Goal: Task Accomplishment & Management: Use online tool/utility

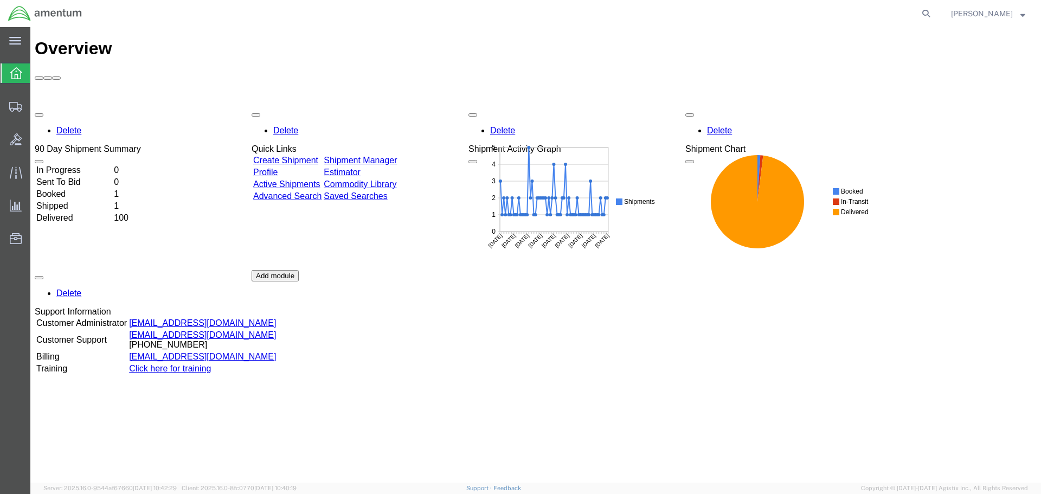
click at [397, 156] on link "Shipment Manager" at bounding box center [360, 160] width 73 height 9
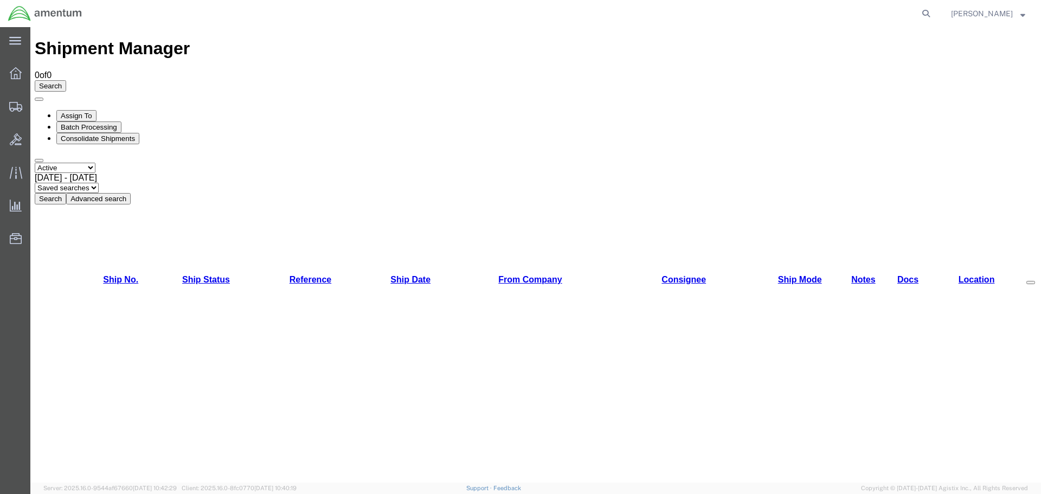
click at [95, 163] on select "Select status Active All Shipments Approved Booked Canceled Delivered Denied Ne…" at bounding box center [65, 168] width 61 height 10
select select "PENDING"
click at [35, 163] on select "Select status Active All Shipments Approved Booked Canceled Delivered Denied Ne…" at bounding box center [65, 168] width 61 height 10
click at [66, 193] on button "Search" at bounding box center [50, 198] width 31 height 11
click at [95, 163] on select "Select status Active All Shipments Approved Booked Canceled Delivered Denied Ne…" at bounding box center [65, 168] width 61 height 10
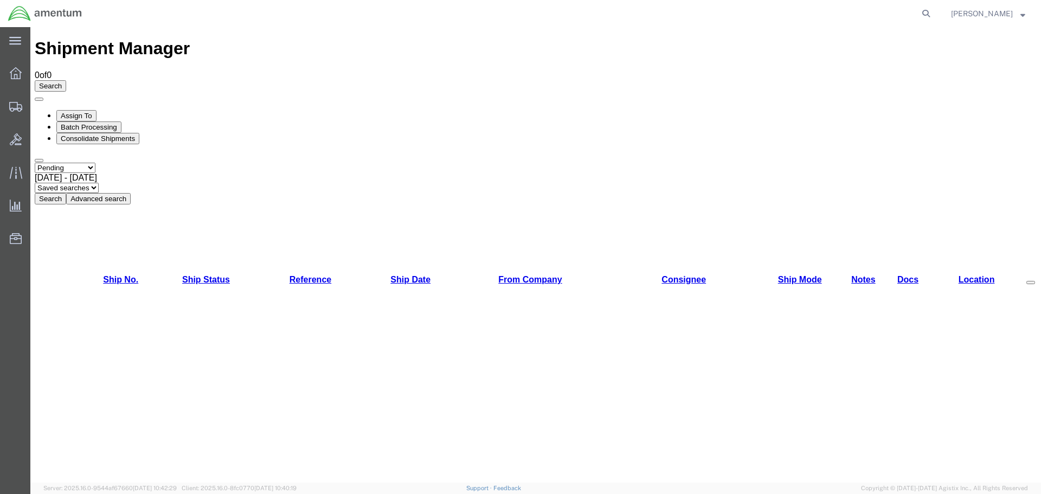
select select "ALL"
click at [35, 163] on select "Select status Active All Shipments Approved Booked Canceled Delivered Denied Ne…" at bounding box center [65, 168] width 61 height 10
click at [66, 193] on button "Search" at bounding box center [50, 198] width 31 height 11
click at [19, 78] on icon at bounding box center [16, 73] width 12 height 12
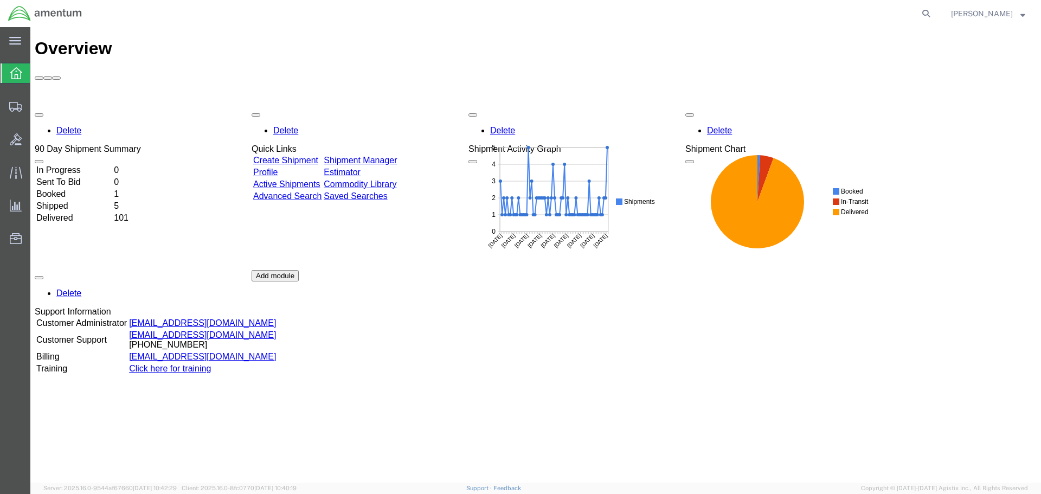
click at [303, 180] on link "Active Shipments" at bounding box center [286, 184] width 67 height 9
click at [300, 180] on link "Active Shipments" at bounding box center [286, 184] width 67 height 9
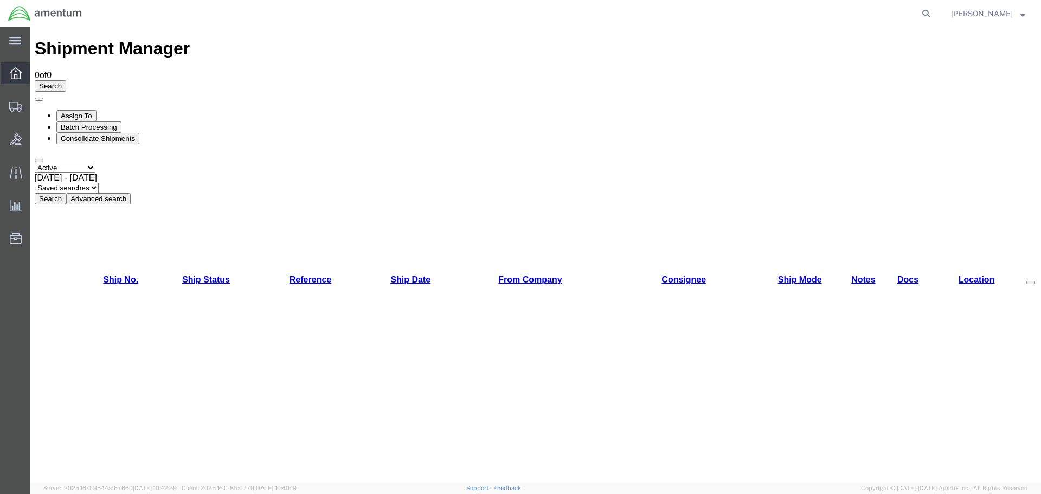
click at [14, 70] on icon at bounding box center [16, 73] width 12 height 12
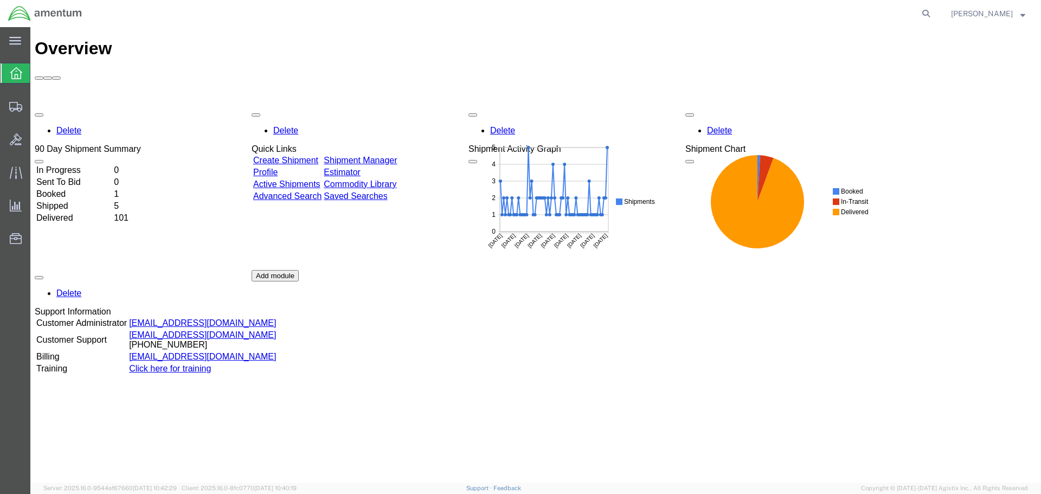
click at [256, 115] on span "button" at bounding box center [256, 115] width 0 height 0
click at [391, 156] on link "Shipment Manager" at bounding box center [360, 160] width 73 height 9
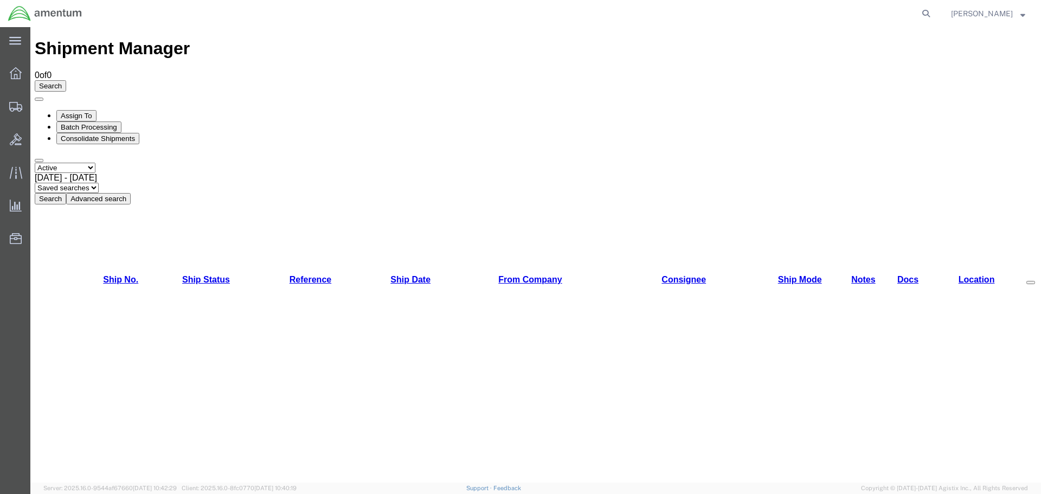
click at [95, 163] on select "Select status Active All Shipments Approved Booked Canceled Delivered Denied Ne…" at bounding box center [65, 168] width 61 height 10
select select "BOOKED"
click at [35, 163] on select "Select status Active All Shipments Approved Booked Canceled Delivered Denied Ne…" at bounding box center [65, 168] width 61 height 10
click at [66, 193] on button "Search" at bounding box center [50, 198] width 31 height 11
click at [95, 163] on select "Select status Active All Shipments Approved Booked Canceled Delivered Denied Ne…" at bounding box center [65, 168] width 61 height 10
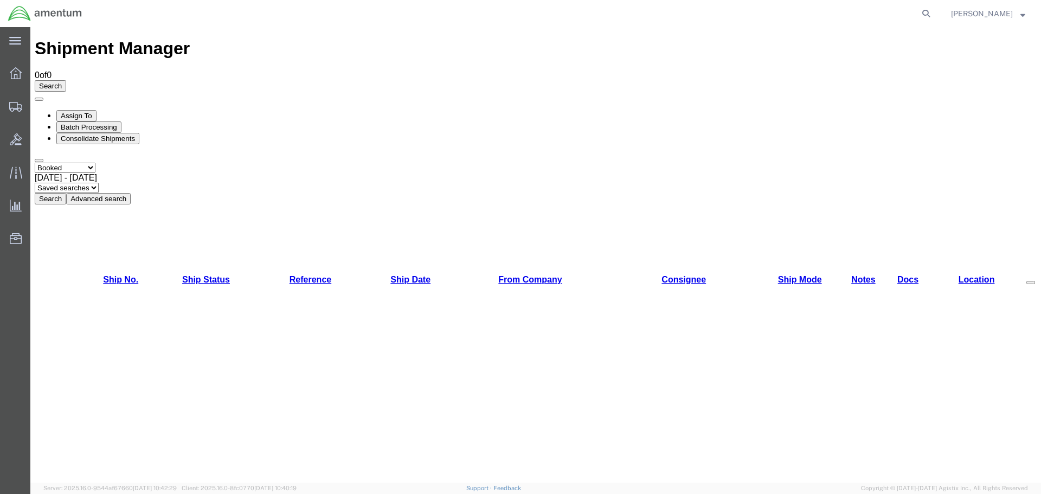
select select "APPROVED"
click at [35, 163] on select "Select status Active All Shipments Approved Booked Canceled Delivered Denied Ne…" at bounding box center [65, 168] width 61 height 10
click at [66, 193] on button "Search" at bounding box center [50, 198] width 31 height 11
click at [95, 163] on select "Select status Active All Shipments Approved Booked Canceled Delivered Denied Ne…" at bounding box center [65, 168] width 61 height 10
select select "NEW"
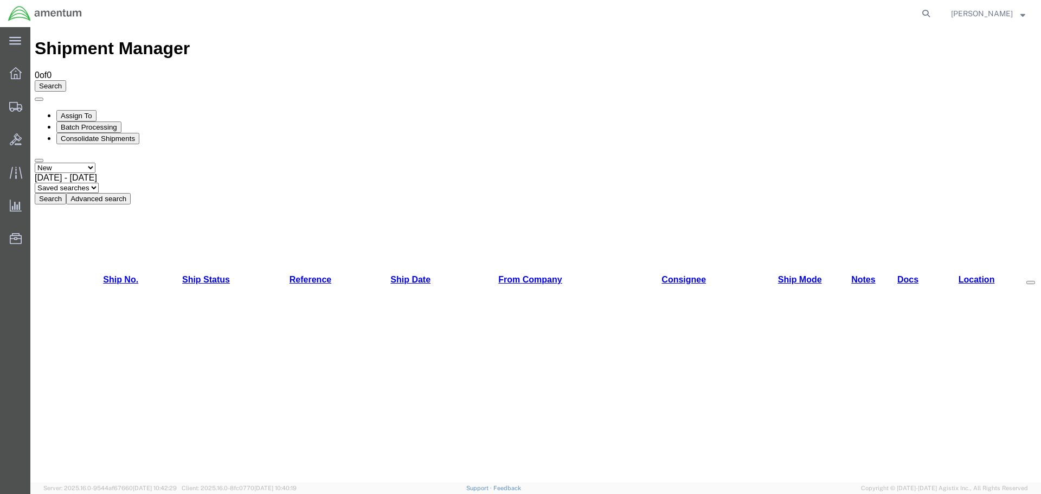
click at [35, 163] on select "Select status Active All Shipments Approved Booked Canceled Delivered Denied Ne…" at bounding box center [65, 168] width 61 height 10
click at [66, 193] on button "Search" at bounding box center [50, 198] width 31 height 11
click at [99, 183] on select "Saved searches" at bounding box center [67, 188] width 64 height 10
click at [95, 163] on select "Select status Active All Shipments Approved Booked Canceled Delivered Denied Ne…" at bounding box center [65, 168] width 61 height 10
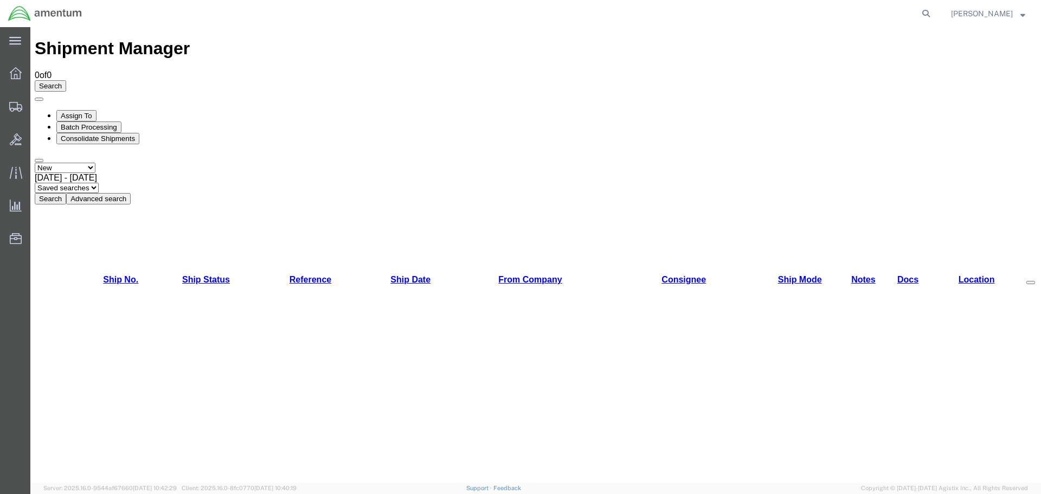
select select "PENDING"
click at [35, 163] on select "Select status Active All Shipments Approved Booked Canceled Delivered Denied Ne…" at bounding box center [65, 168] width 61 height 10
click at [66, 193] on button "Search" at bounding box center [50, 198] width 31 height 11
click at [95, 163] on select "Select status Active All Shipments Approved Booked Canceled Delivered Denied Ne…" at bounding box center [65, 168] width 61 height 10
select select "SHIPPED"
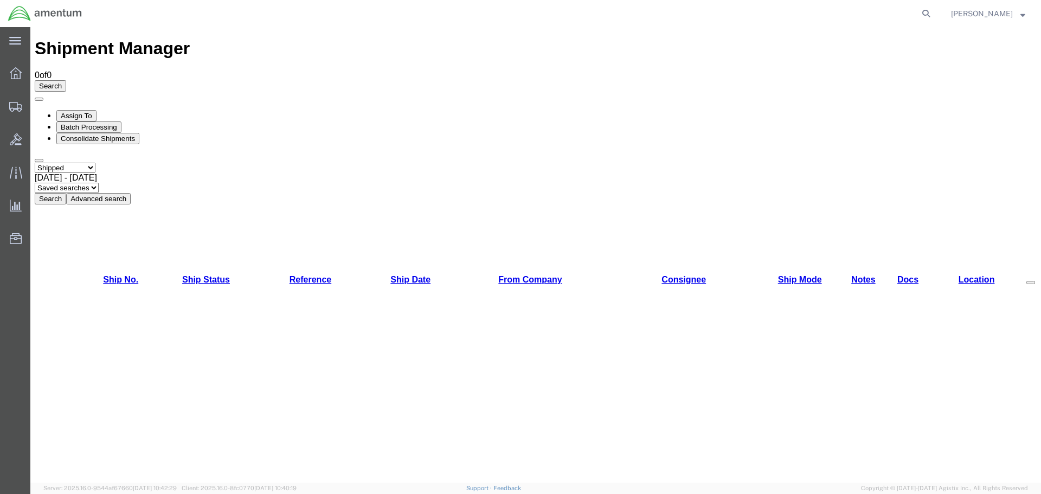
click at [35, 163] on select "Select status Active All Shipments Approved Booked Canceled Delivered Denied Ne…" at bounding box center [65, 168] width 61 height 10
click at [66, 193] on button "Search" at bounding box center [50, 198] width 31 height 11
click at [95, 163] on select "Select status Active All Shipments Approved Booked Canceled Delivered Denied Ne…" at bounding box center [65, 168] width 61 height 10
select select "PENDING"
click at [35, 163] on select "Select status Active All Shipments Approved Booked Canceled Delivered Denied Ne…" at bounding box center [65, 168] width 61 height 10
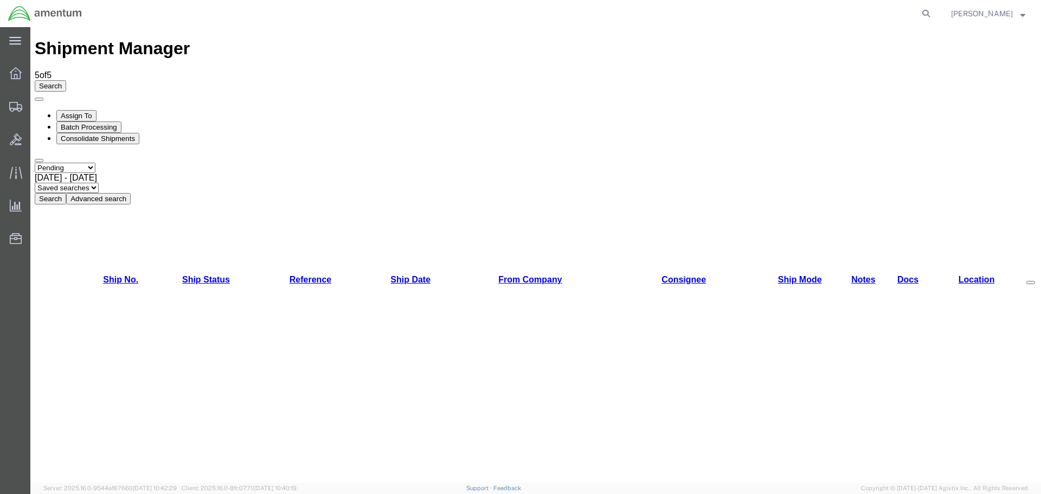
click at [66, 193] on button "Search" at bounding box center [50, 198] width 31 height 11
